Goal: Entertainment & Leisure: Browse casually

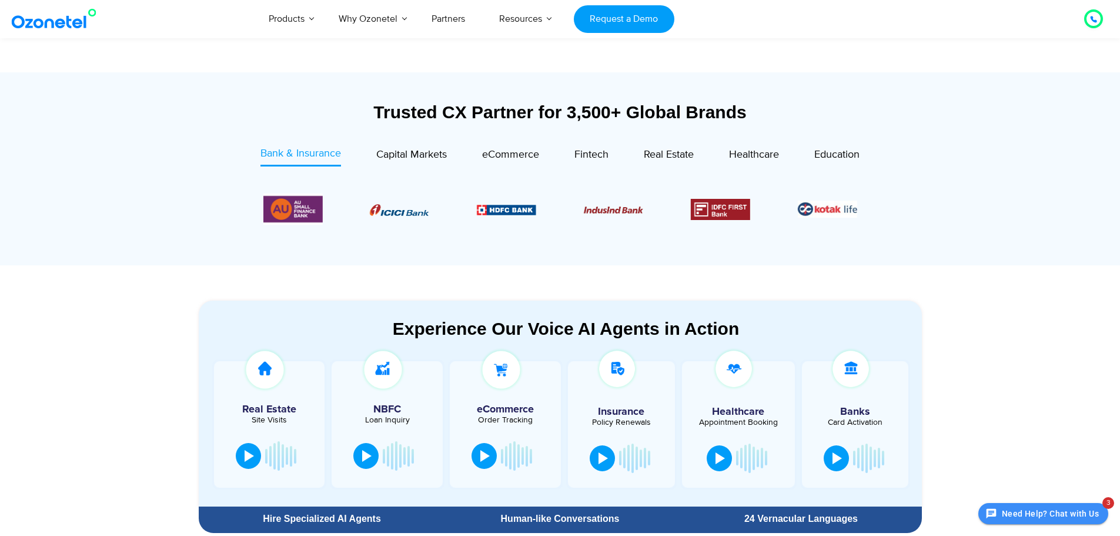
scroll to position [412, 0]
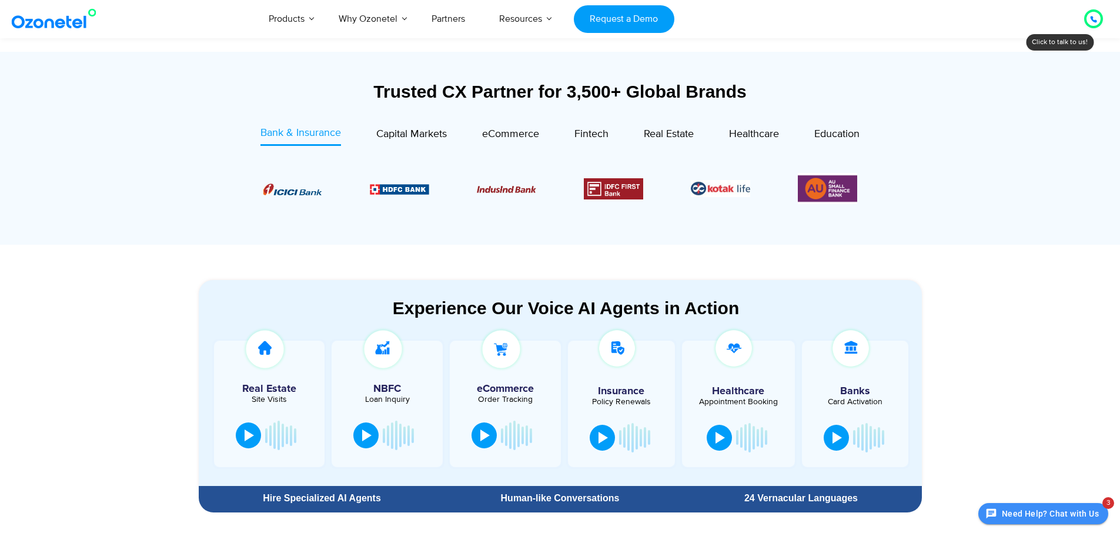
click at [269, 395] on div "Site Visits" at bounding box center [269, 399] width 99 height 8
click at [255, 433] on button at bounding box center [248, 434] width 25 height 26
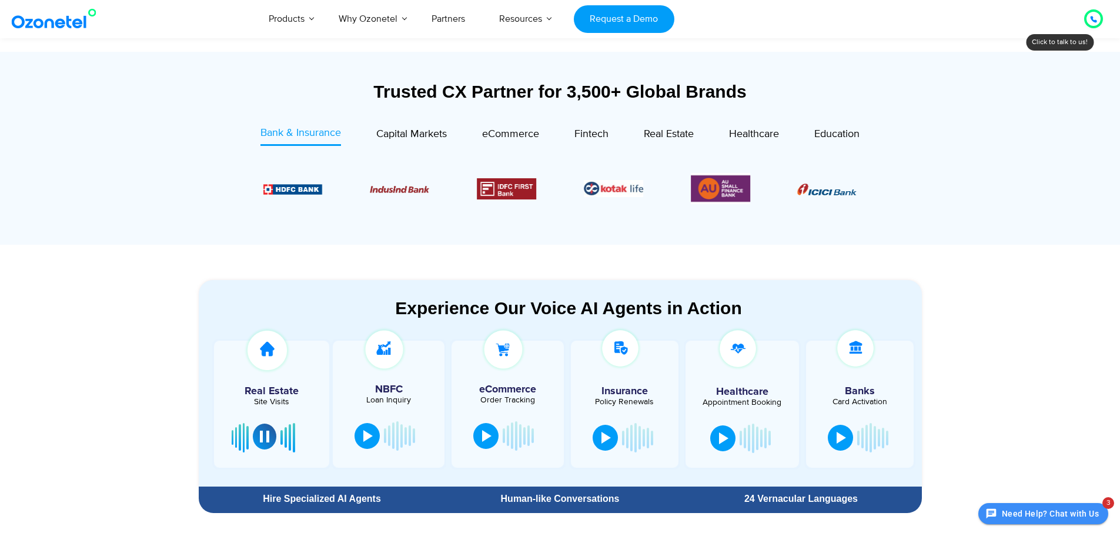
click at [261, 444] on button at bounding box center [265, 436] width 24 height 26
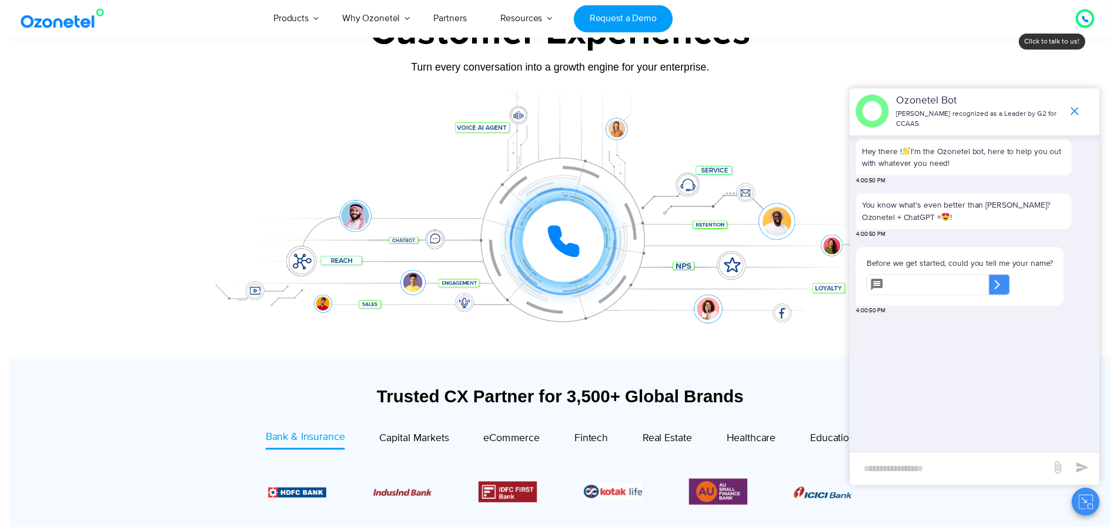
scroll to position [0, 0]
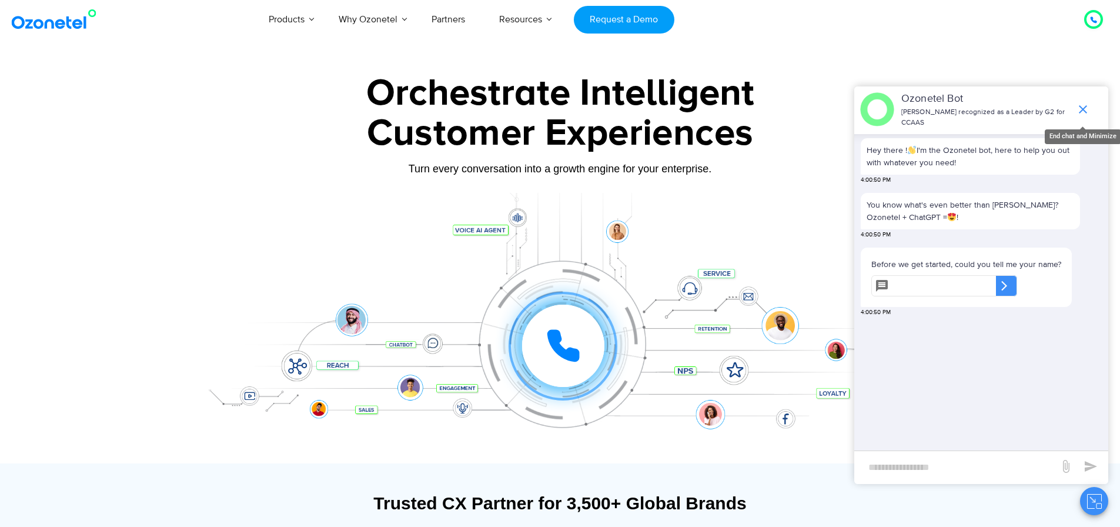
click at [1086, 102] on icon "end chat or minimize" at bounding box center [1083, 109] width 14 height 14
